Goal: Task Accomplishment & Management: Manage account settings

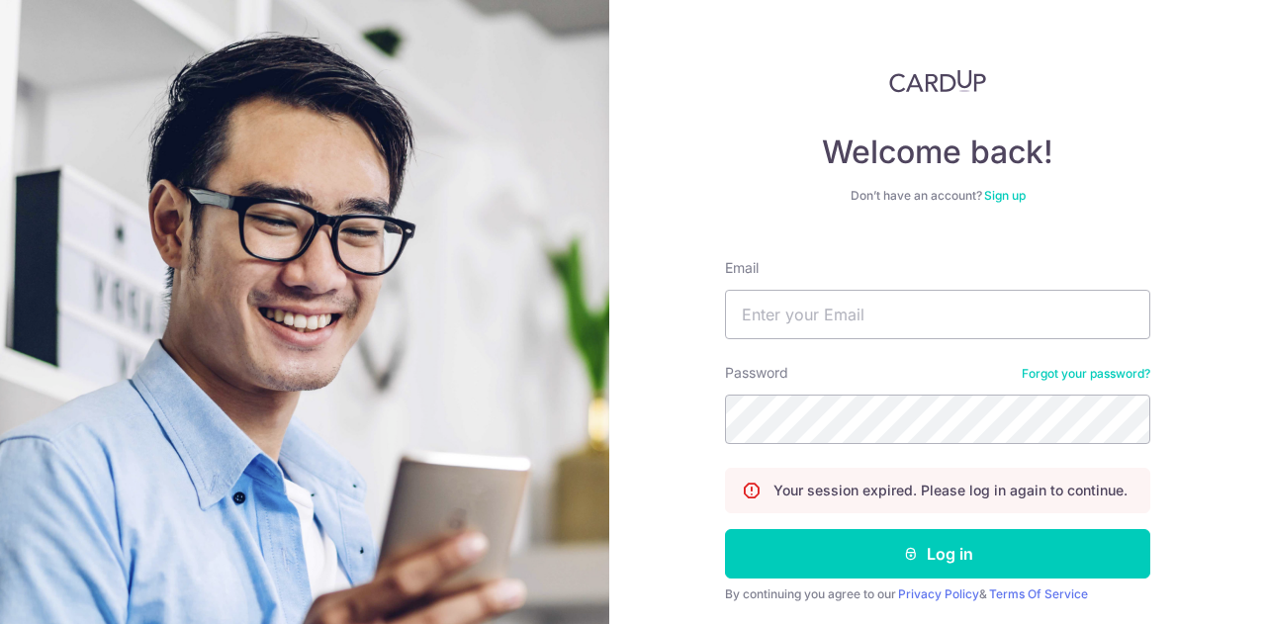
scroll to position [527, 0]
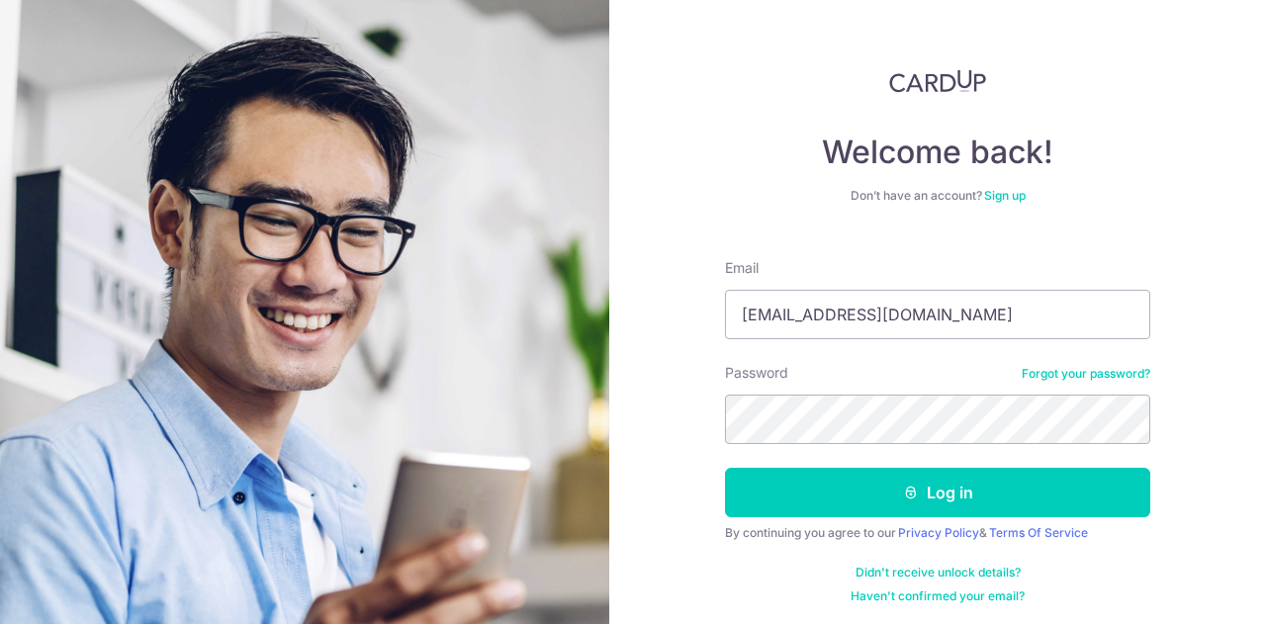
scroll to position [527, 0]
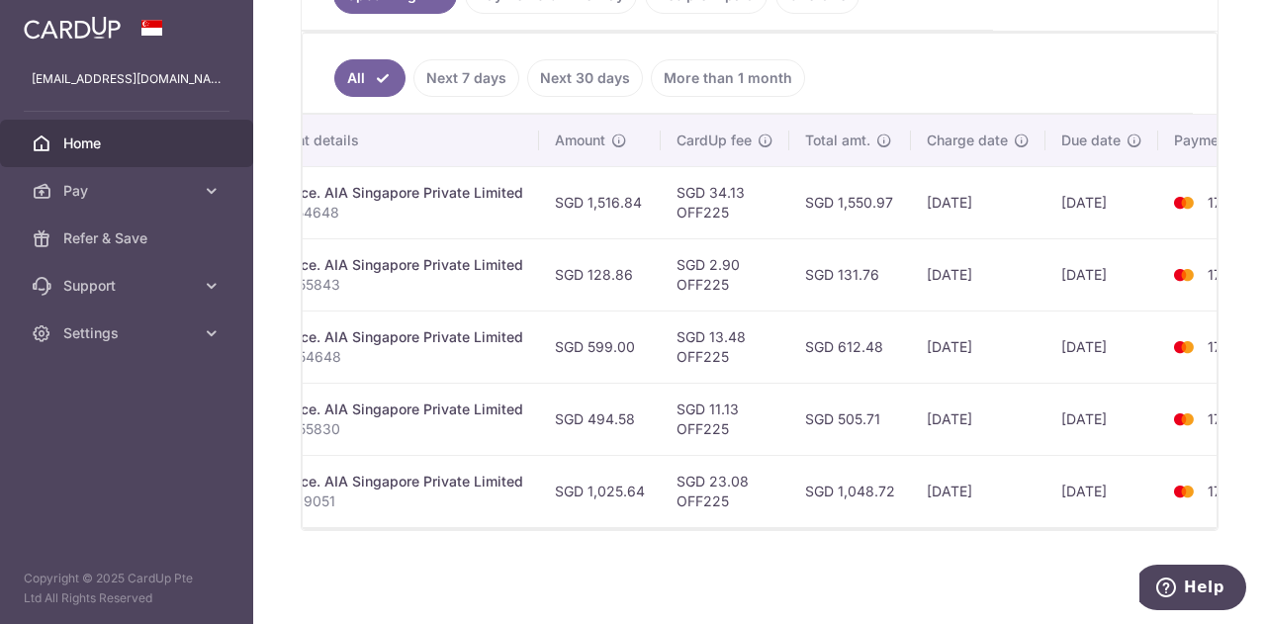
scroll to position [0, 386]
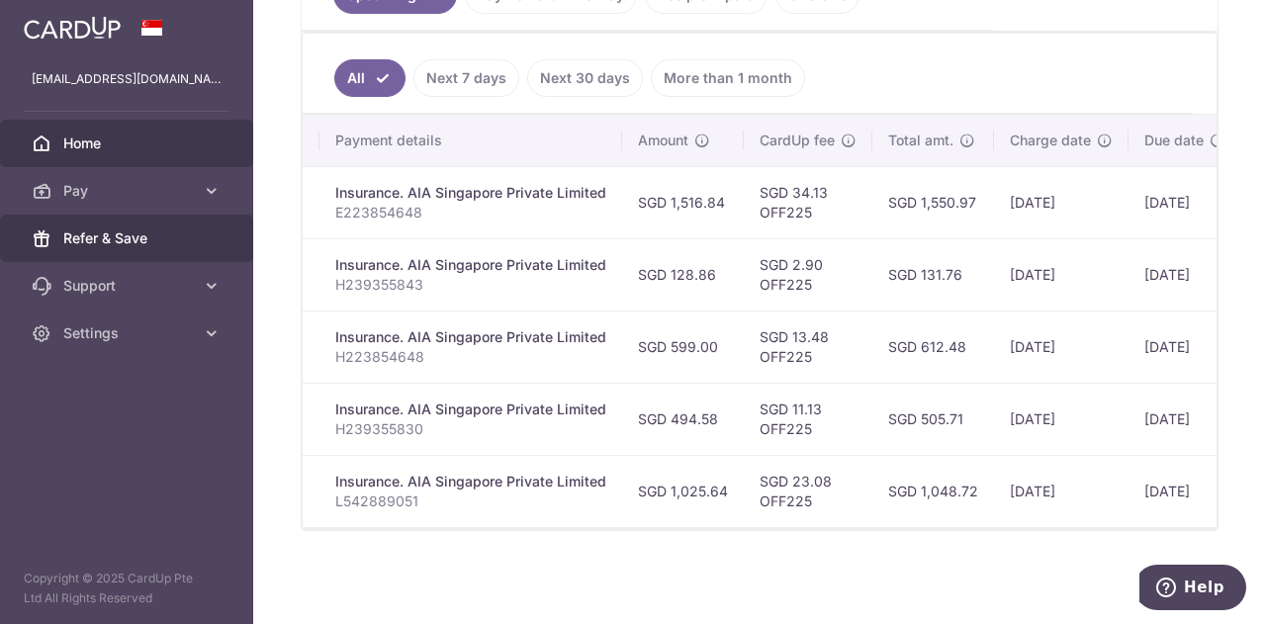
click at [132, 245] on span "Refer & Save" at bounding box center [128, 238] width 131 height 20
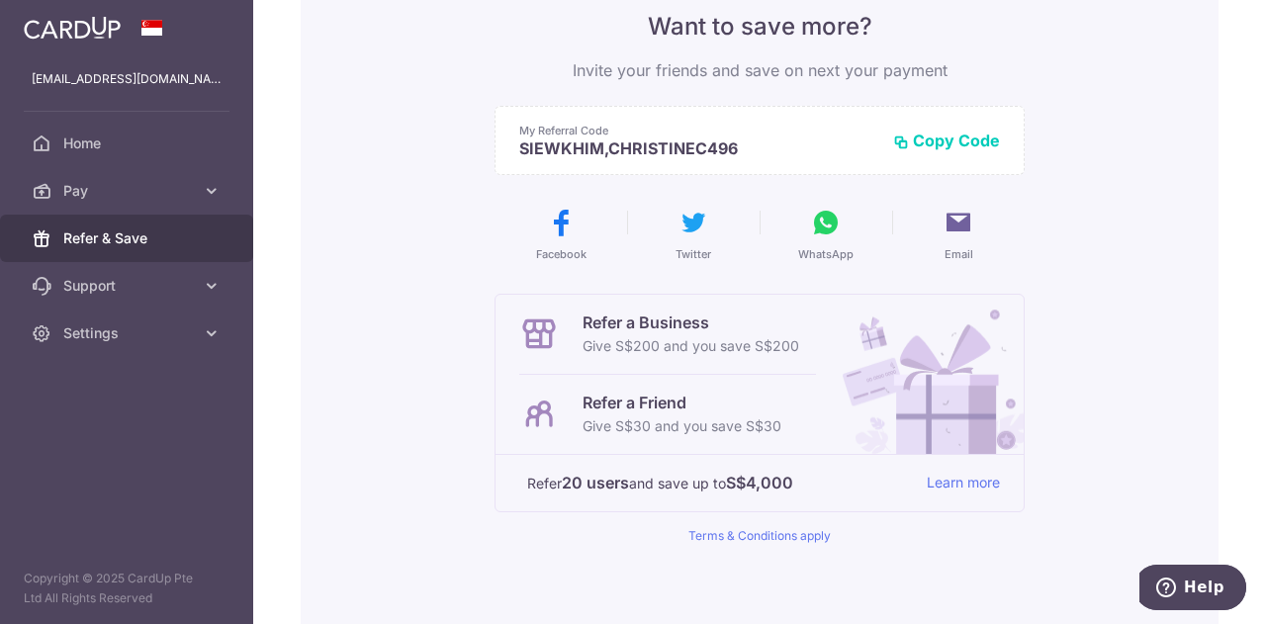
scroll to position [198, 0]
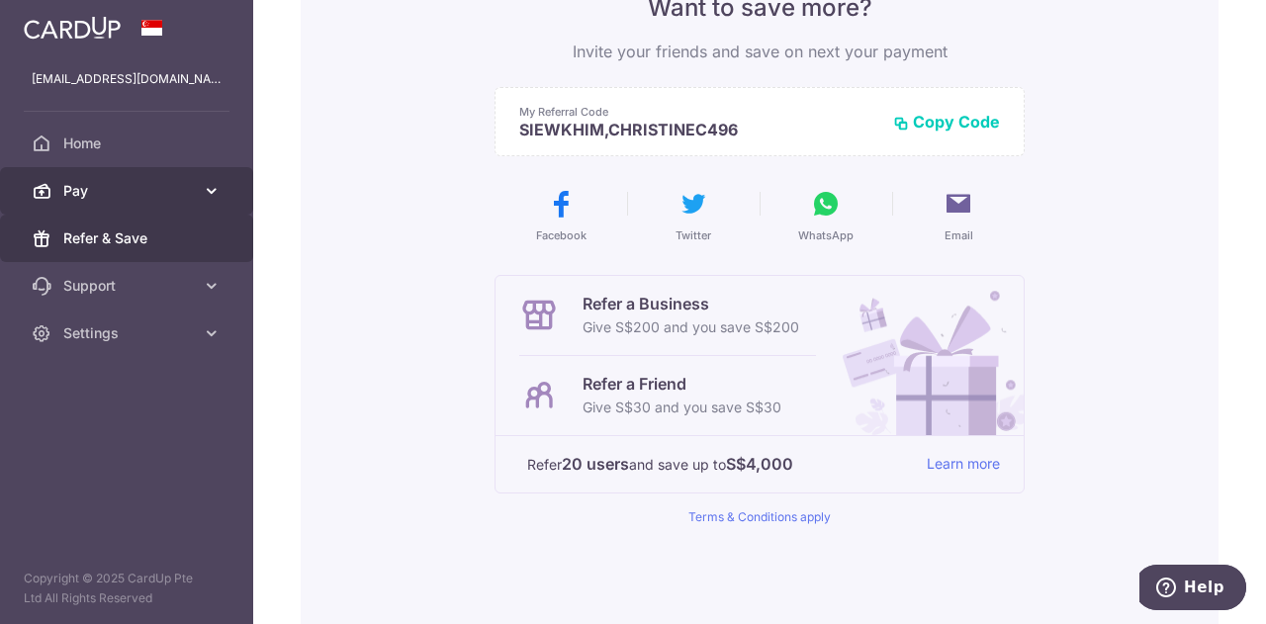
click at [181, 185] on span "Pay" at bounding box center [128, 191] width 131 height 20
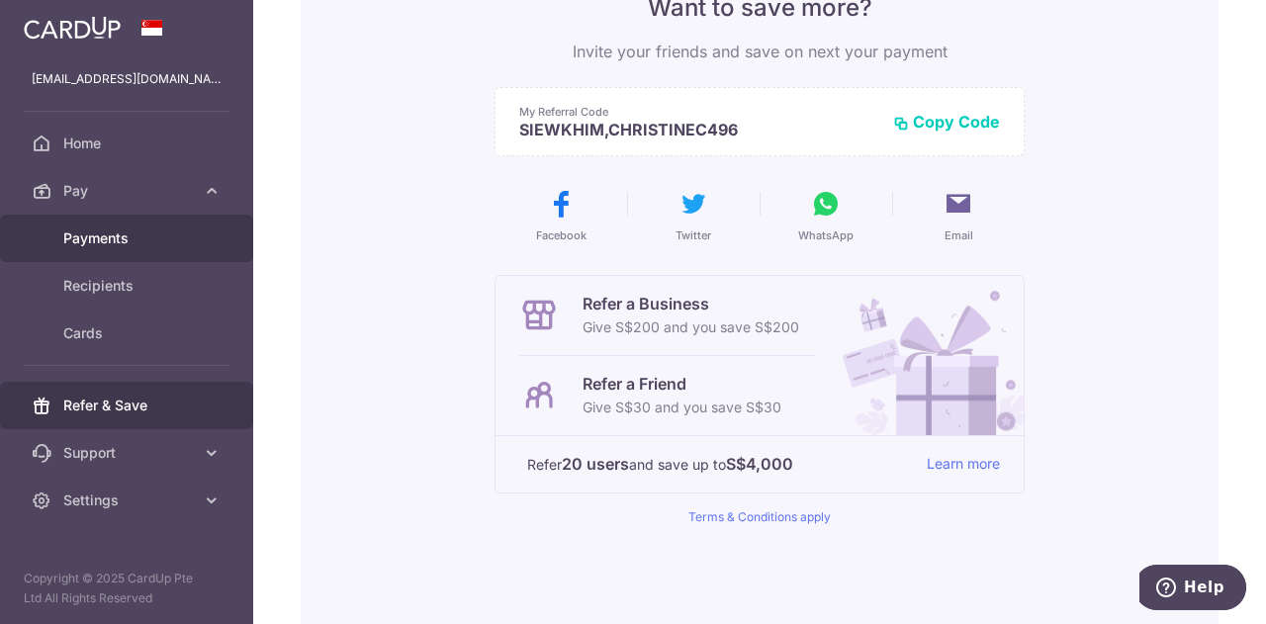
click at [170, 226] on link "Payments" at bounding box center [126, 238] width 253 height 47
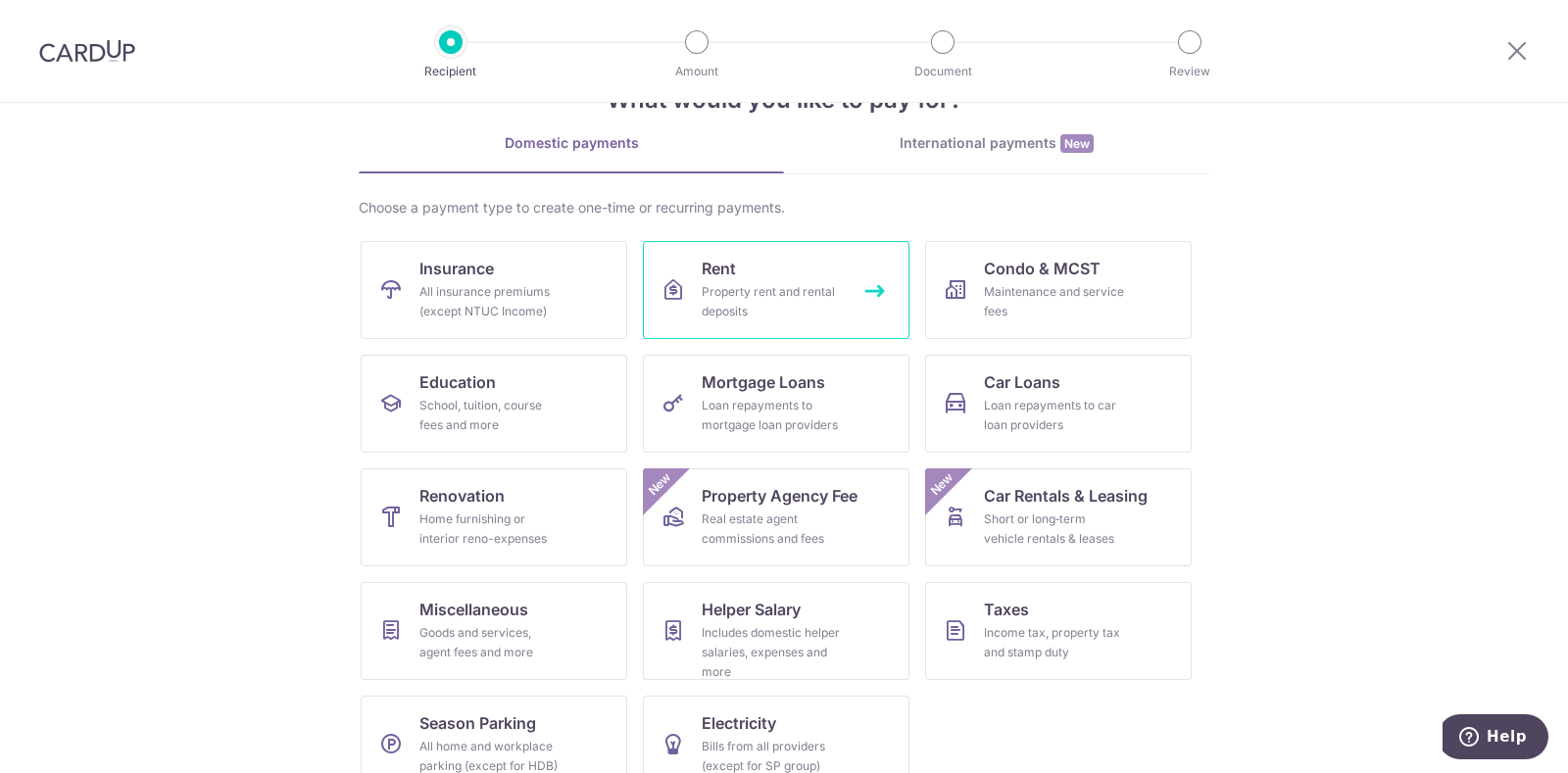
scroll to position [103, 0]
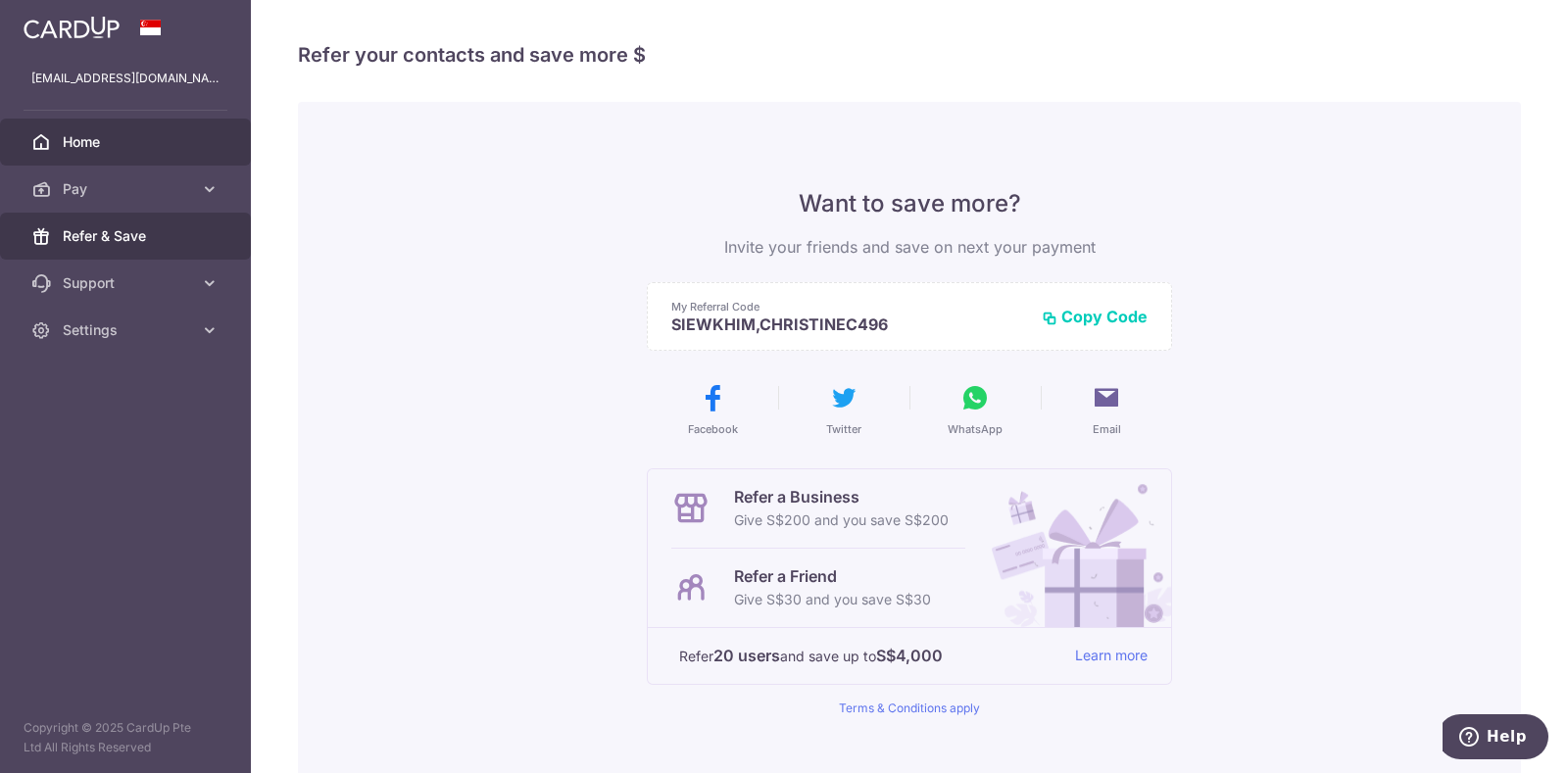
click at [167, 144] on span "Home" at bounding box center [127, 143] width 130 height 20
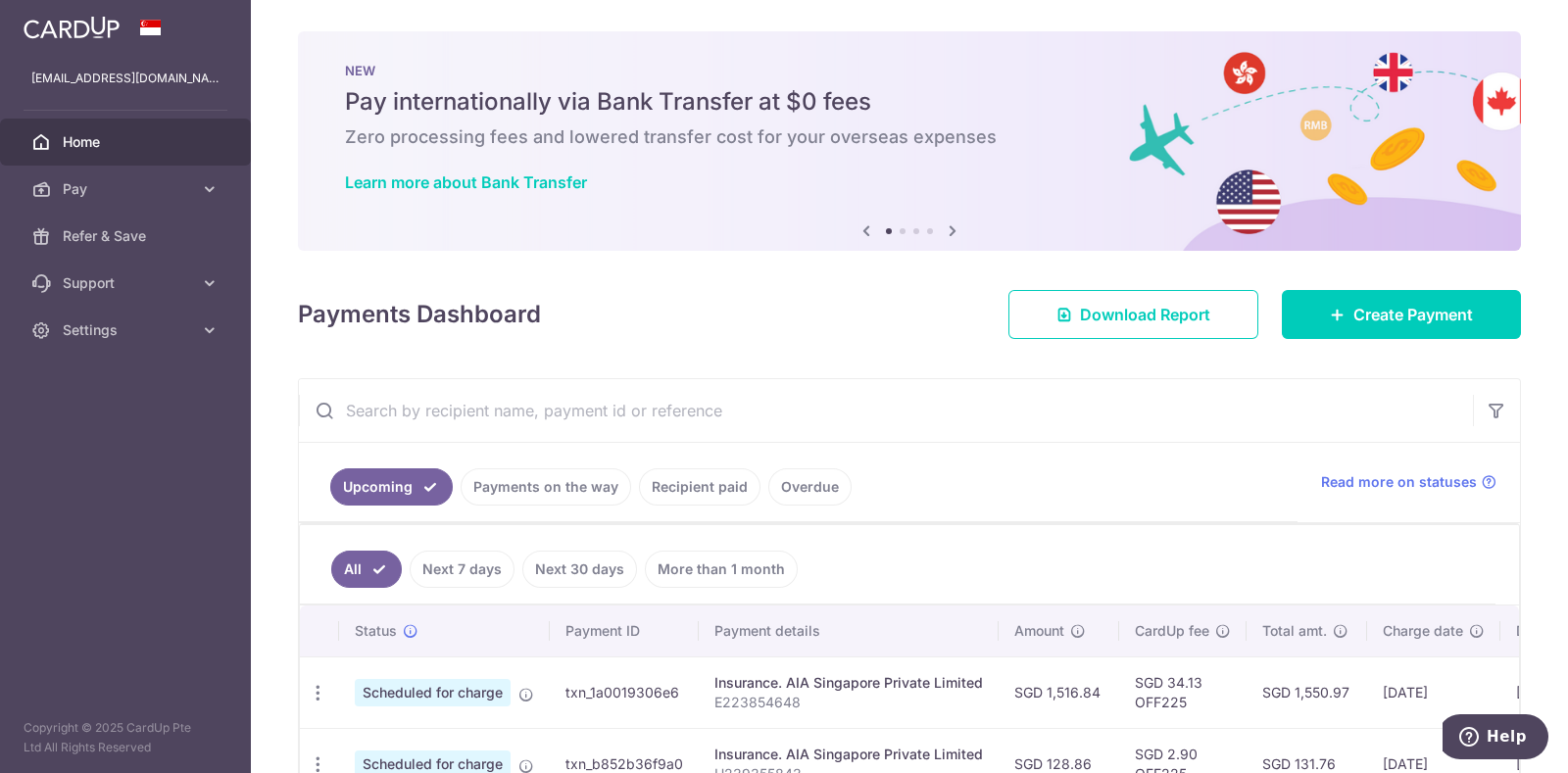
scroll to position [368, 0]
click at [83, 29] on img at bounding box center [71, 28] width 96 height 24
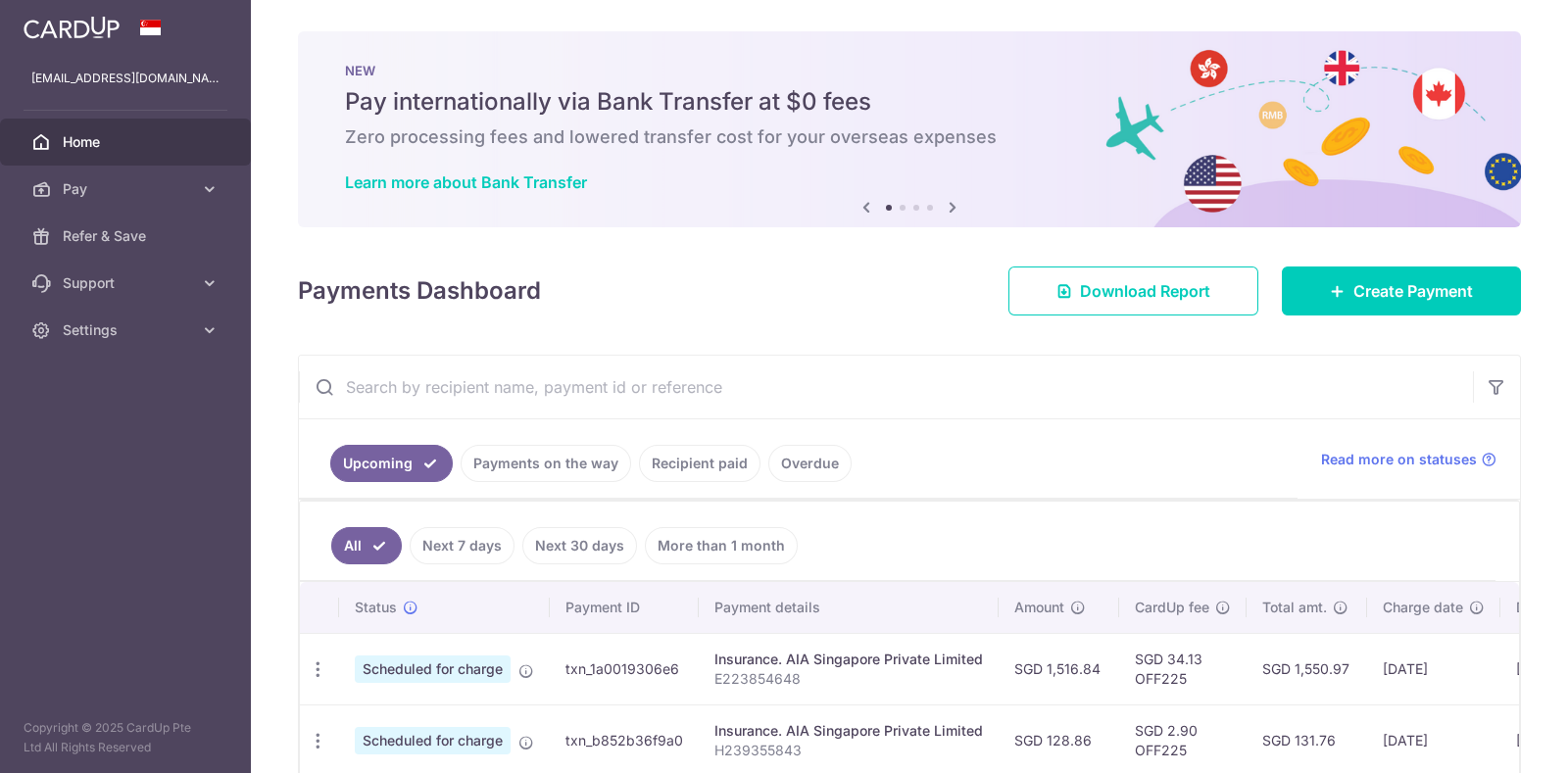
scroll to position [0, 0]
click at [98, 39] on img at bounding box center [71, 28] width 96 height 24
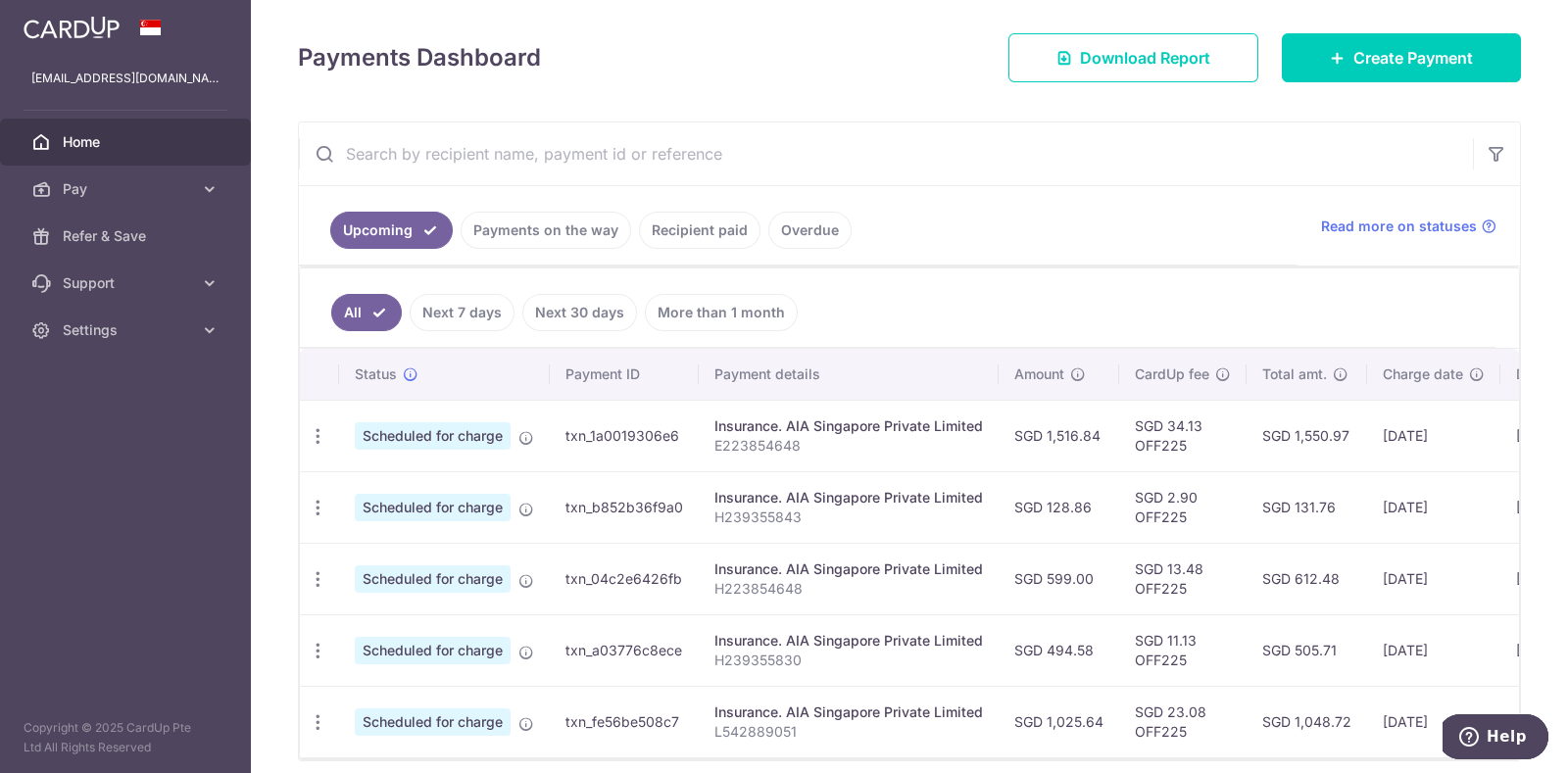
scroll to position [321, 0]
